Goal: Task Accomplishment & Management: Use online tool/utility

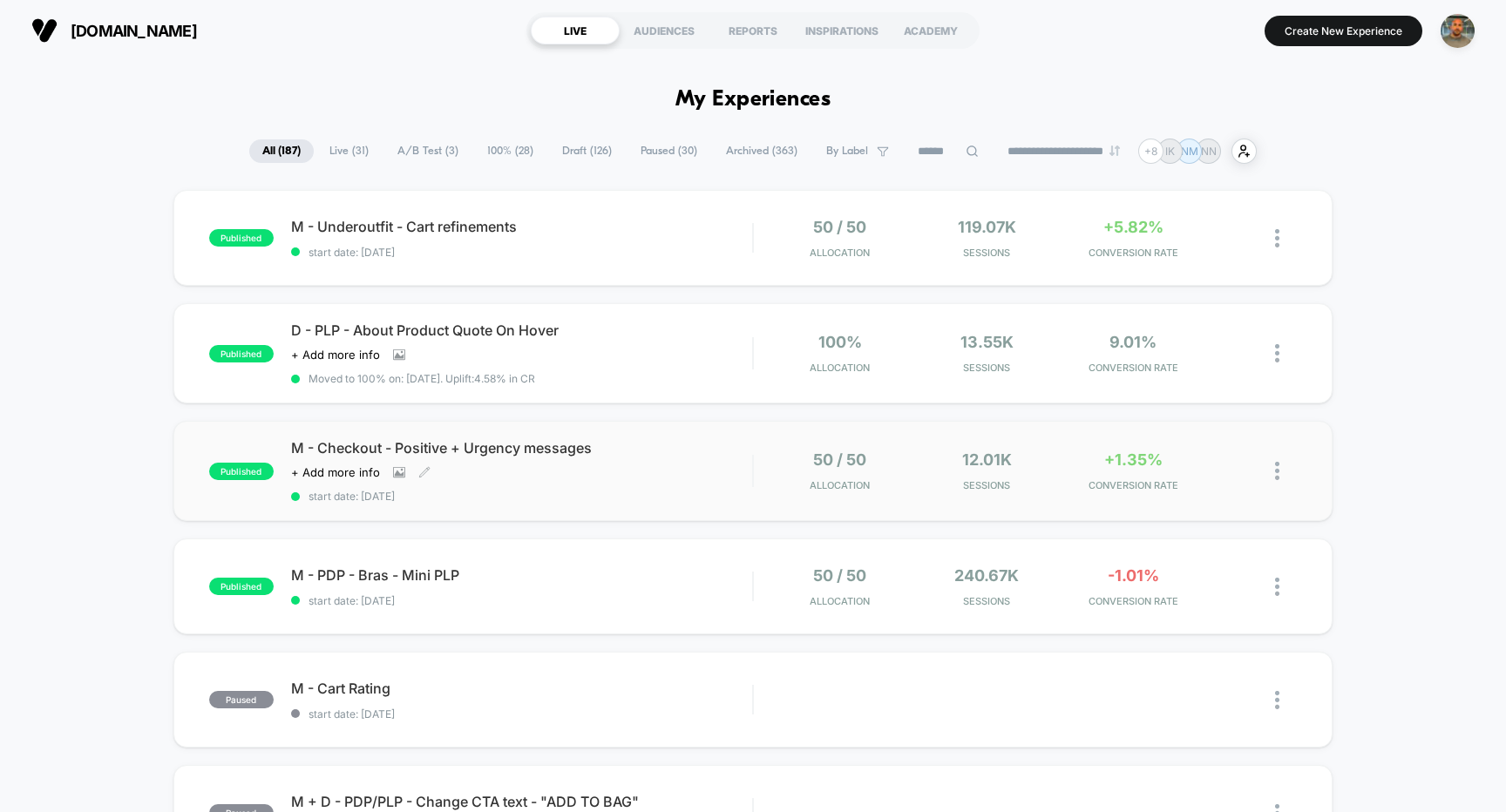
click at [700, 445] on span "M - Checkout - Positive + Urgency messages" at bounding box center [522, 447] width 462 height 17
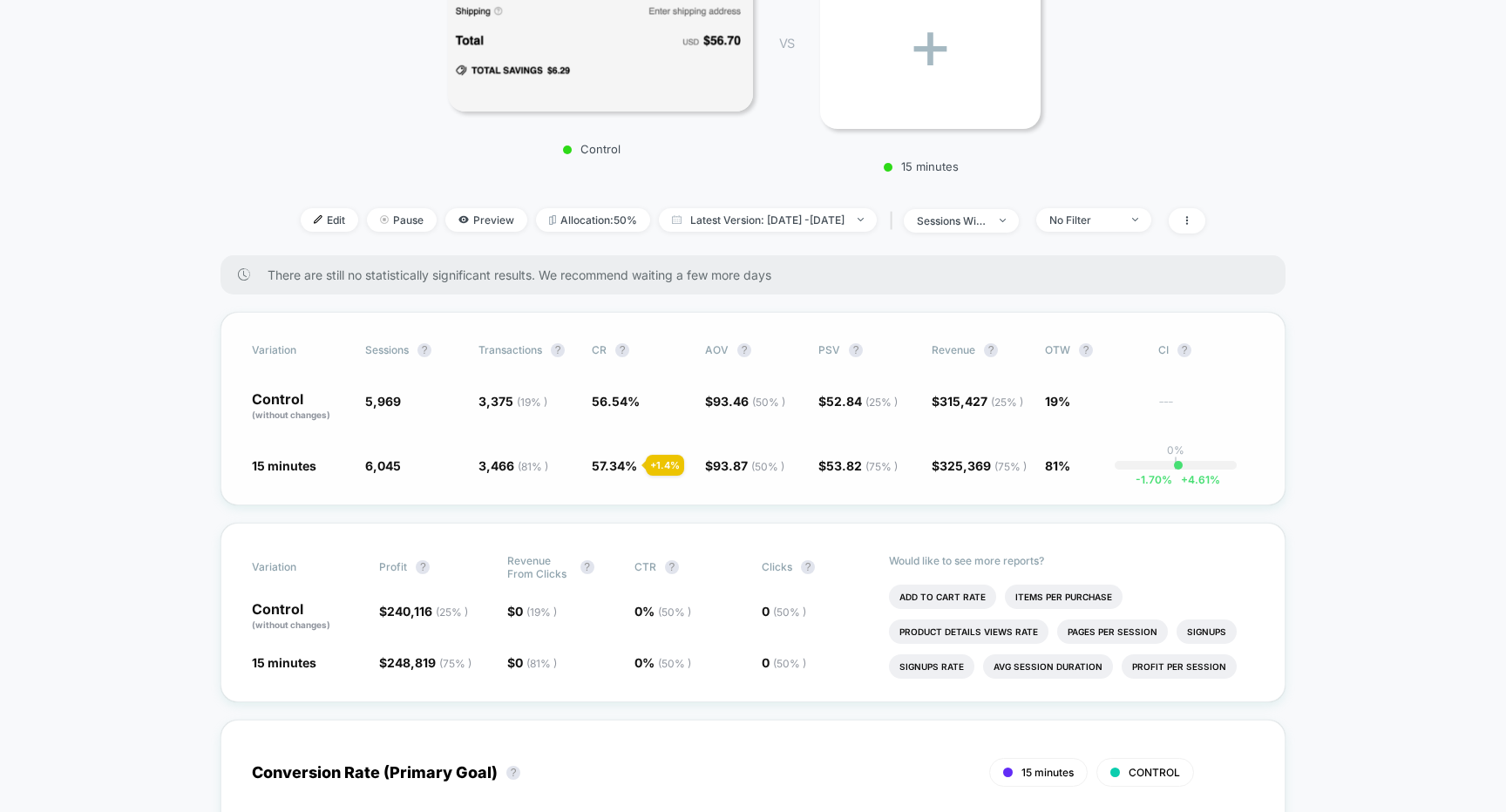
scroll to position [76, 0]
